Goal: Information Seeking & Learning: Check status

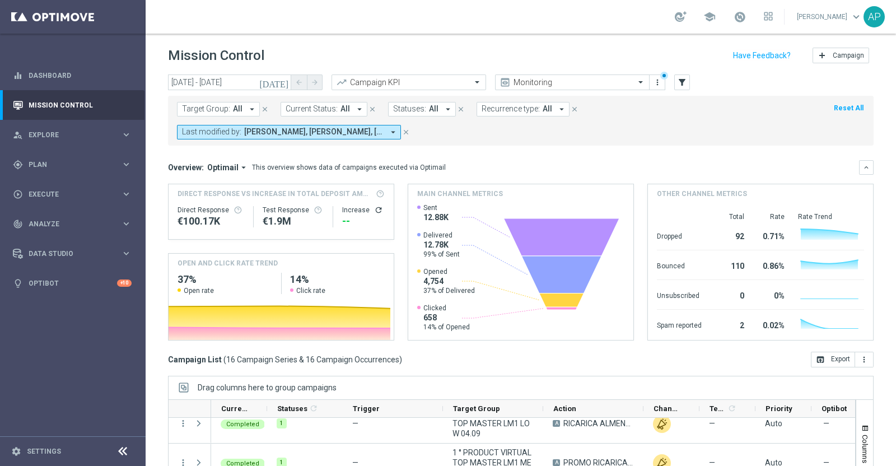
click at [286, 79] on icon "[DATE]" at bounding box center [274, 82] width 30 height 10
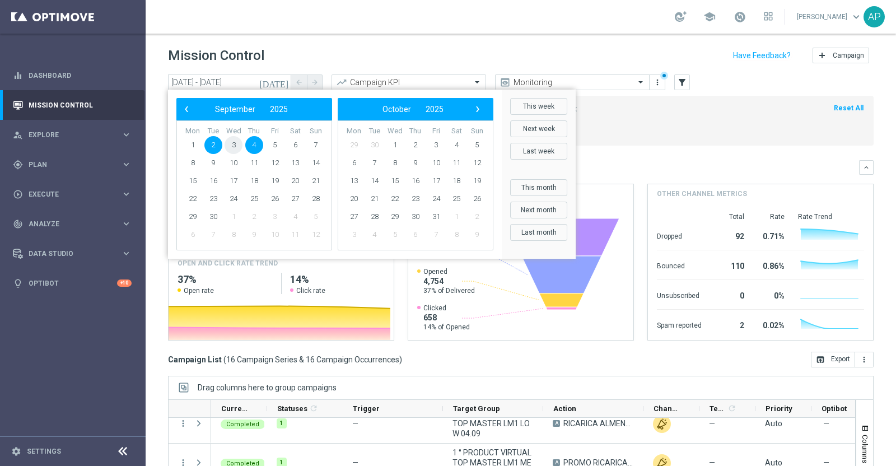
click at [238, 138] on span "3" at bounding box center [233, 145] width 18 height 18
click at [276, 140] on span "5" at bounding box center [275, 145] width 18 height 18
type input "03 Sep 2025 - 05 Sep 2025"
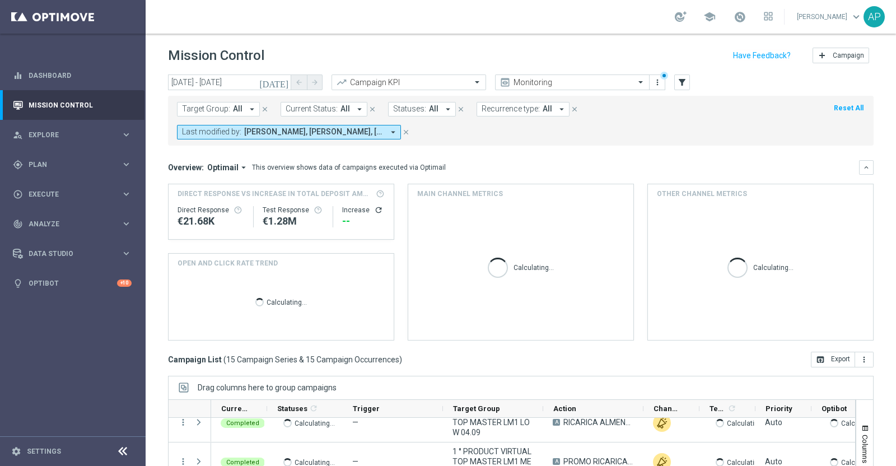
scroll to position [445, 0]
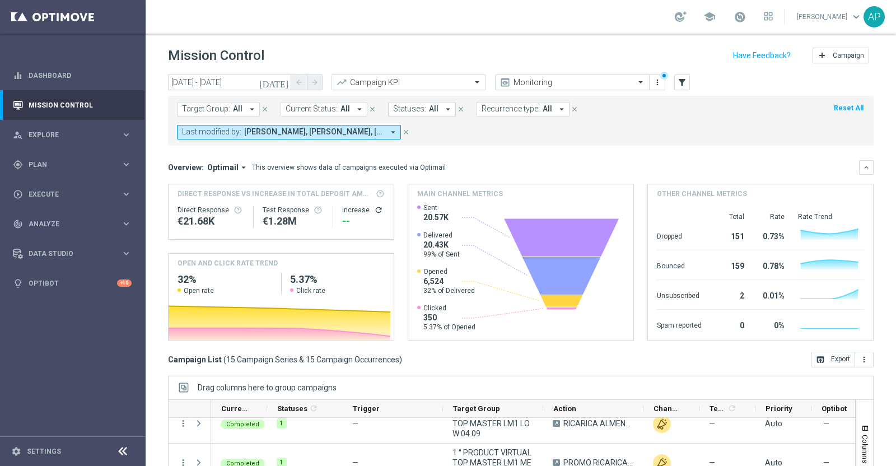
click at [554, 52] on div "Mission Control add Campaign" at bounding box center [520, 56] width 705 height 22
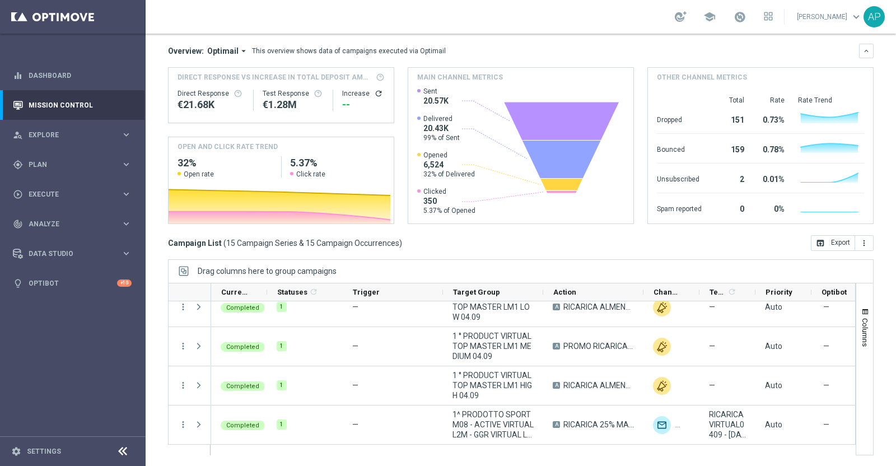
scroll to position [435, 0]
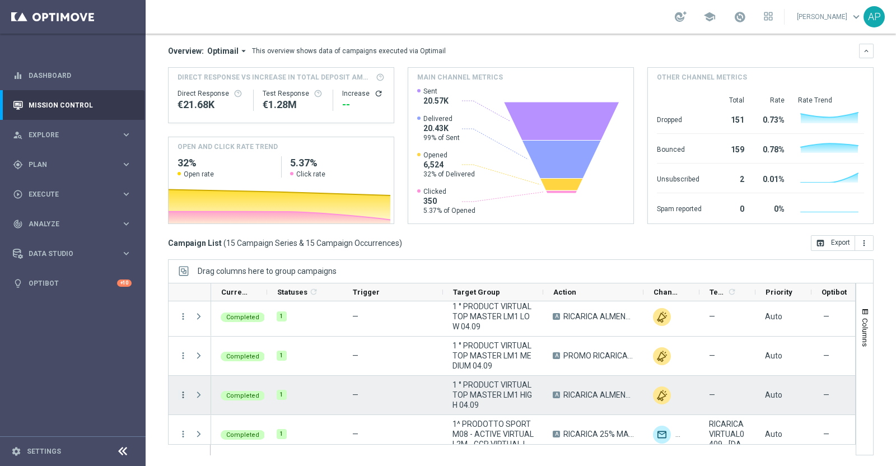
click at [185, 393] on icon "more_vert" at bounding box center [183, 395] width 10 height 10
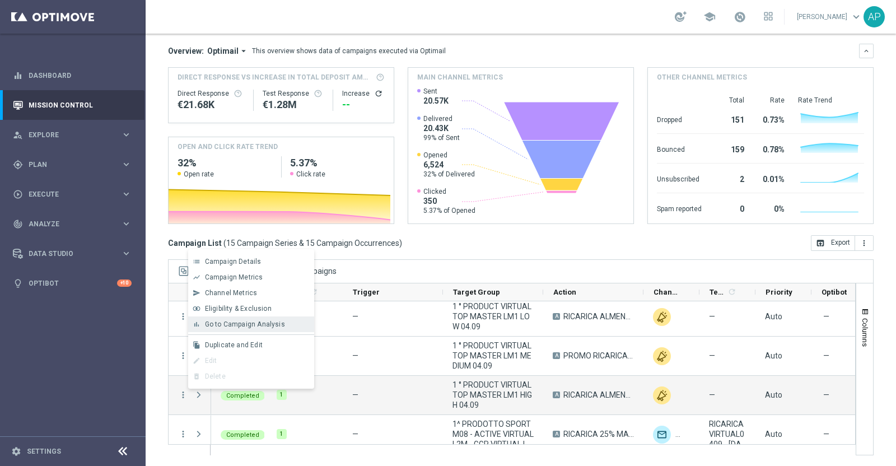
click at [232, 321] on span "Go to Campaign Analysis" at bounding box center [245, 324] width 80 height 8
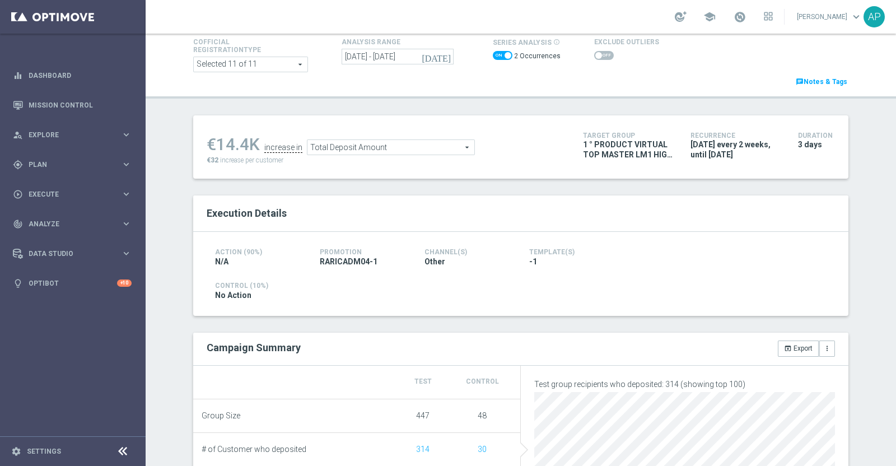
scroll to position [139, 0]
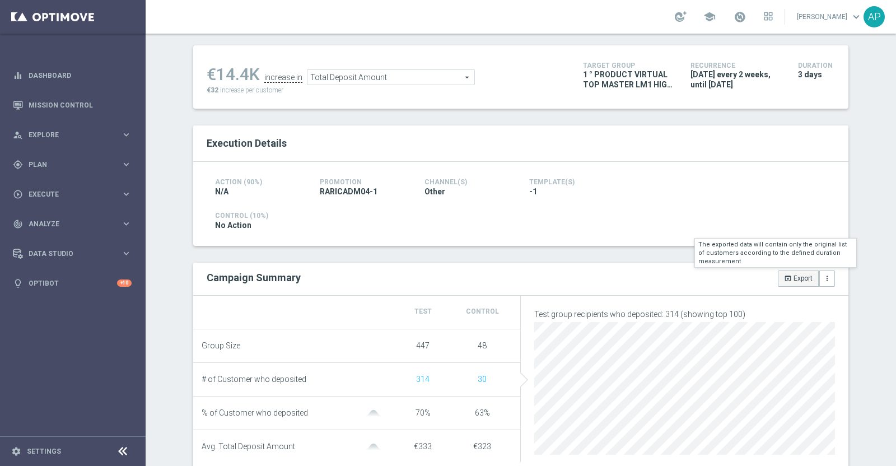
click at [794, 278] on button "open_in_browser Export" at bounding box center [798, 278] width 41 height 16
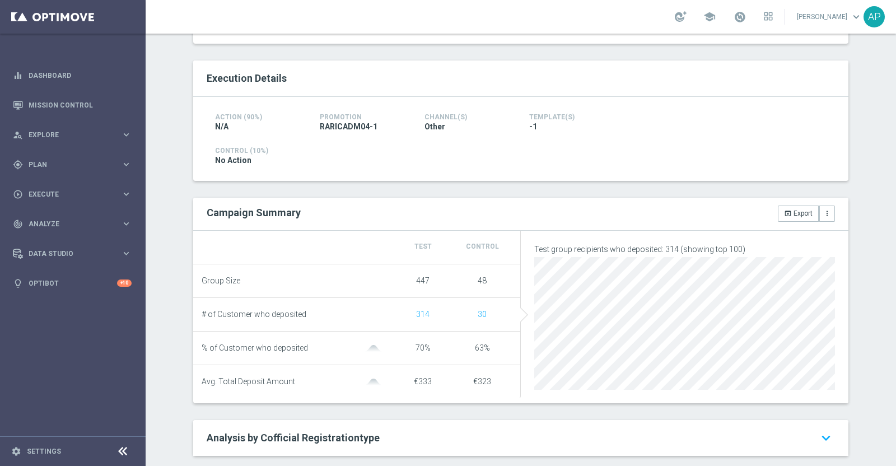
scroll to position [210, 0]
